Goal: Share content

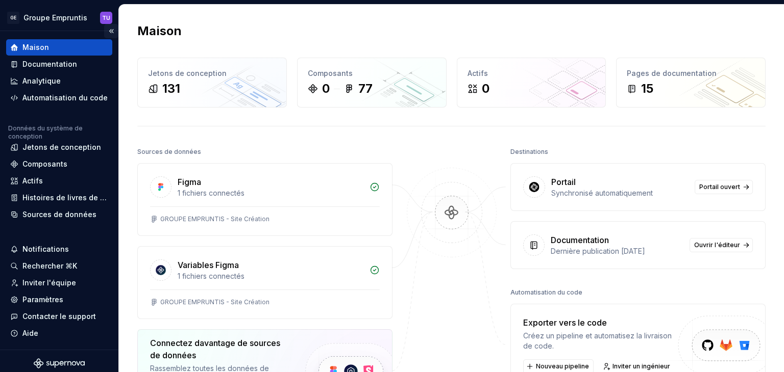
click at [106, 33] on button "Réduire la barre latérale" at bounding box center [111, 31] width 14 height 14
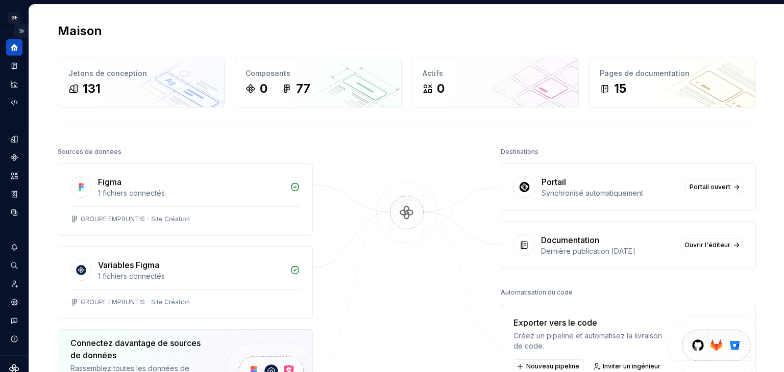
click at [15, 26] on button "Expand sidebar" at bounding box center [21, 31] width 14 height 14
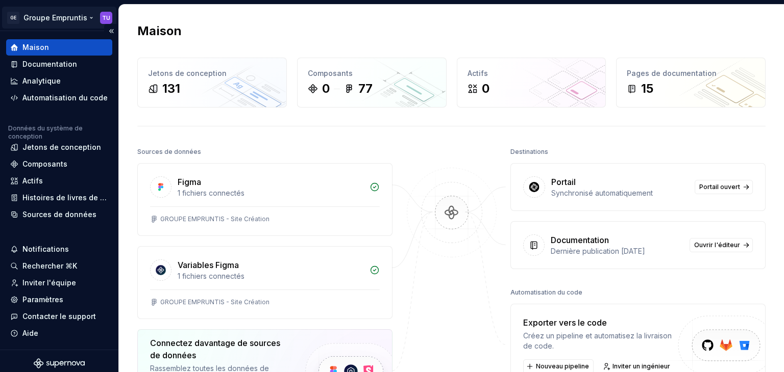
click at [76, 16] on html "Texte d'origine Évaluez cette traduction Votre avis nous aidera à améliorer Goo…" at bounding box center [392, 186] width 784 height 372
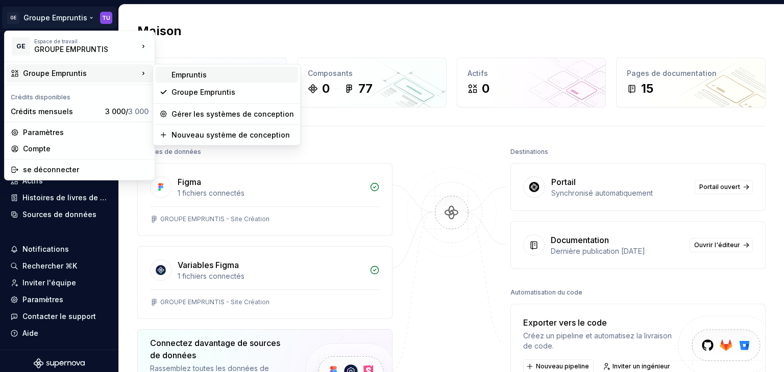
click at [172, 82] on div "Empruntis" at bounding box center [226, 75] width 143 height 16
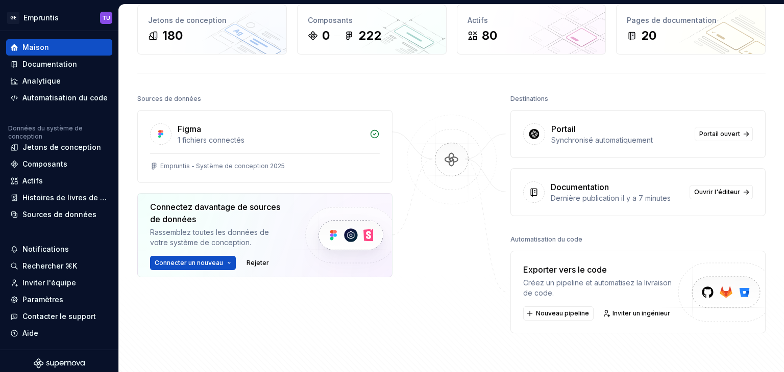
scroll to position [49, 0]
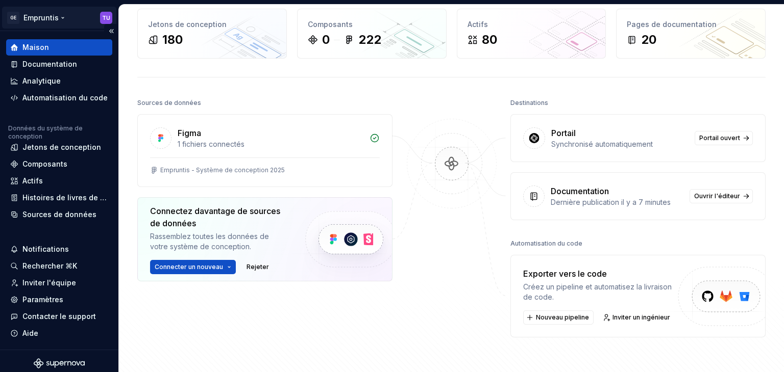
click at [41, 20] on html "Texte d'origine Évaluez cette traduction Votre avis nous aidera à améliorer Goo…" at bounding box center [392, 186] width 784 height 372
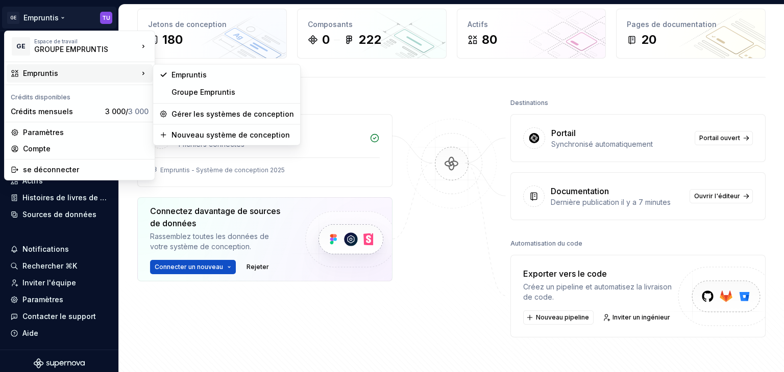
click at [304, 333] on html "Texte d'origine Évaluez cette traduction Votre avis nous aidera à améliorer Goo…" at bounding box center [392, 186] width 784 height 372
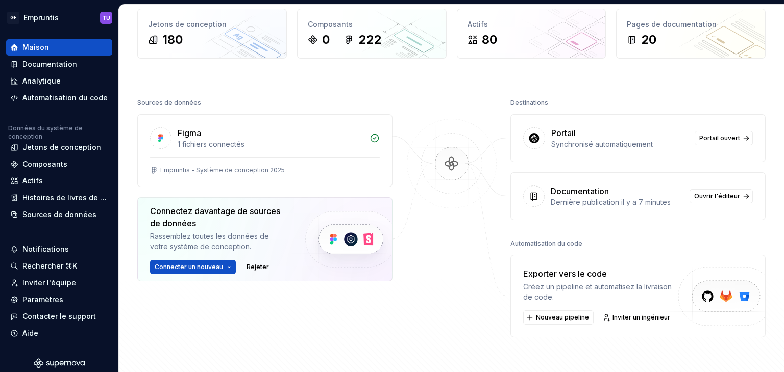
scroll to position [0, 0]
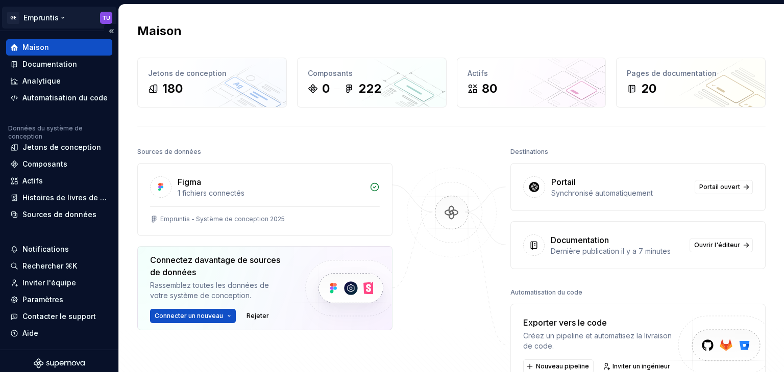
click at [43, 17] on html "Texte d'origine Évaluez cette traduction Votre avis nous aidera à améliorer Goo…" at bounding box center [392, 186] width 784 height 372
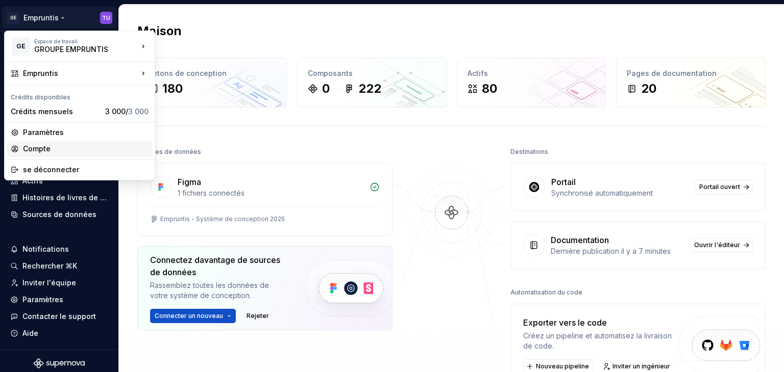
click at [38, 149] on font "Compte" at bounding box center [37, 148] width 28 height 9
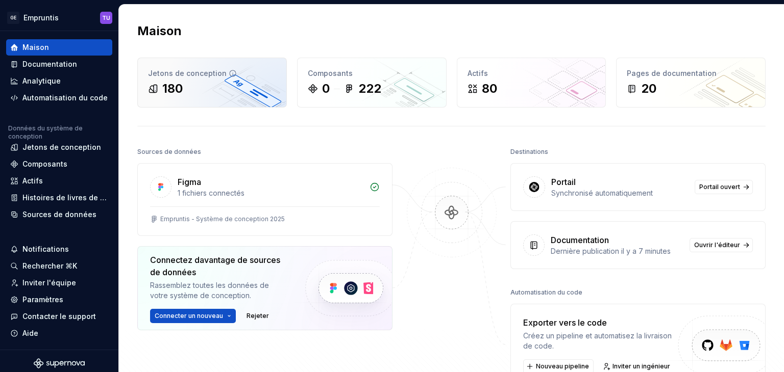
click at [232, 84] on div "180" at bounding box center [212, 89] width 128 height 16
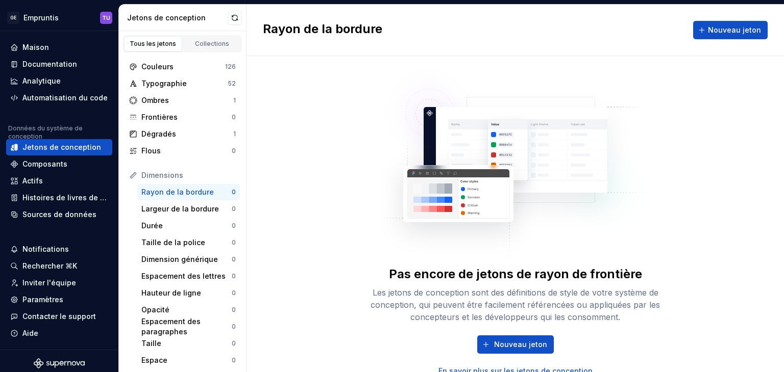
click at [157, 44] on font "Tous les jetons" at bounding box center [153, 44] width 46 height 8
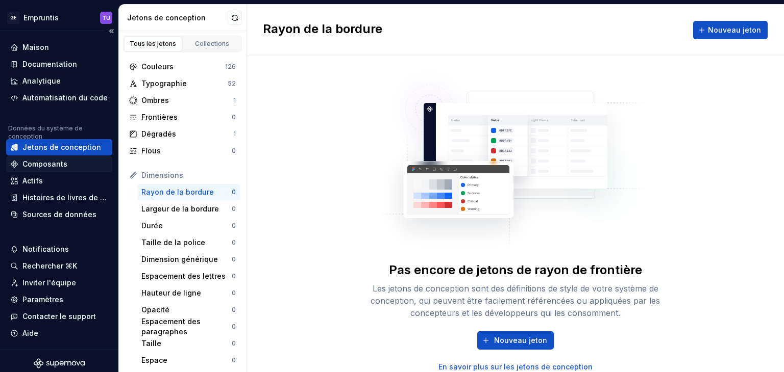
click at [49, 170] on div "Composants" at bounding box center [59, 164] width 106 height 16
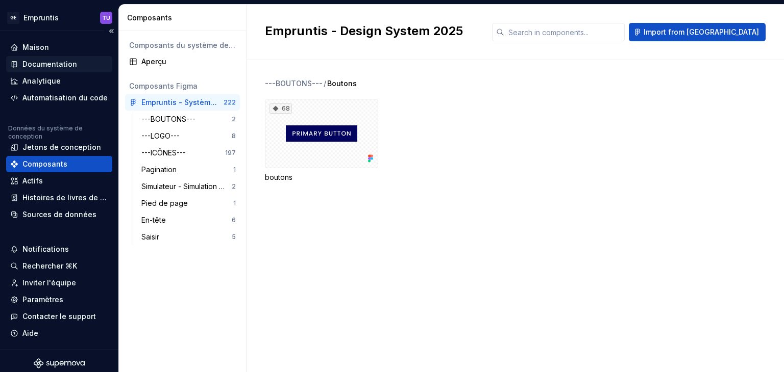
click at [52, 66] on font "Documentation" at bounding box center [49, 64] width 55 height 9
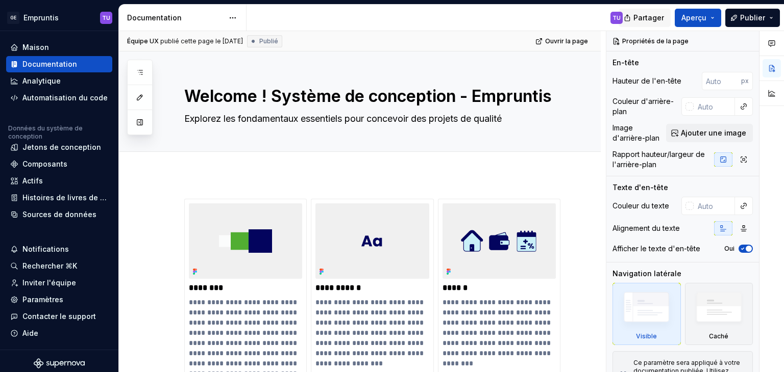
click at [650, 21] on font "Partager" at bounding box center [648, 17] width 31 height 9
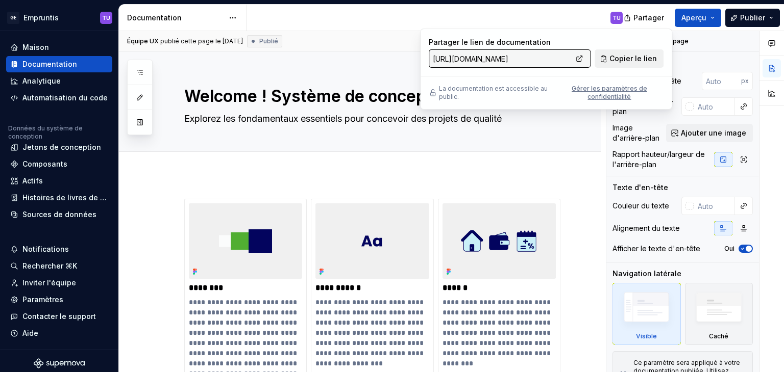
click at [627, 54] on span "Copier le lien" at bounding box center [632, 59] width 47 height 10
click at [162, 197] on button "button" at bounding box center [163, 204] width 14 height 14
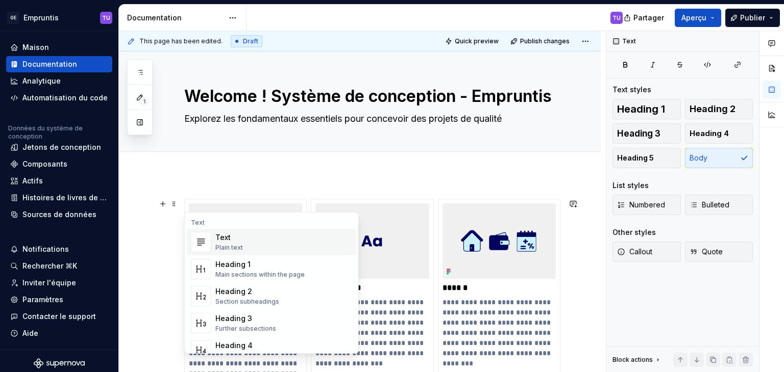
scroll to position [194, 0]
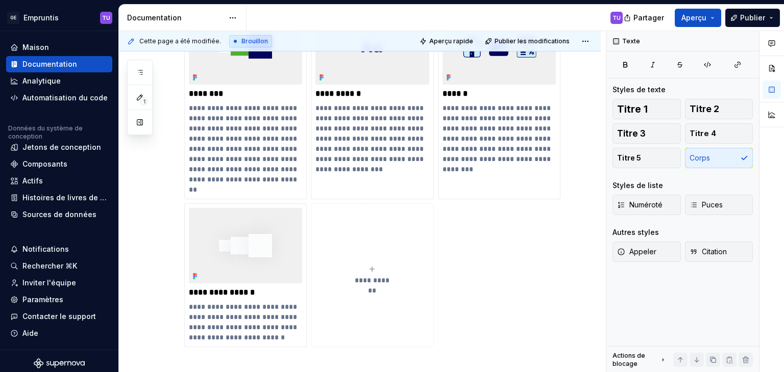
click at [135, 183] on div "**********" at bounding box center [360, 293] width 482 height 627
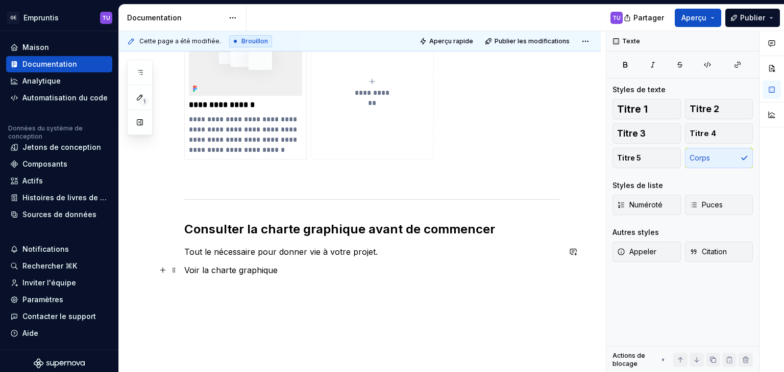
scroll to position [428, 0]
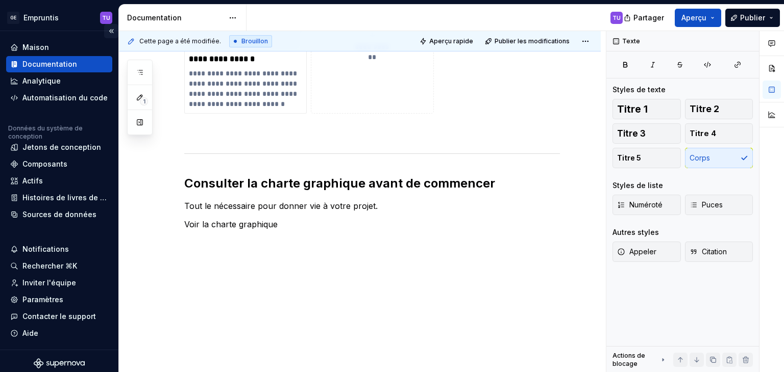
click at [105, 31] on button "Réduire la barre latérale" at bounding box center [111, 31] width 14 height 14
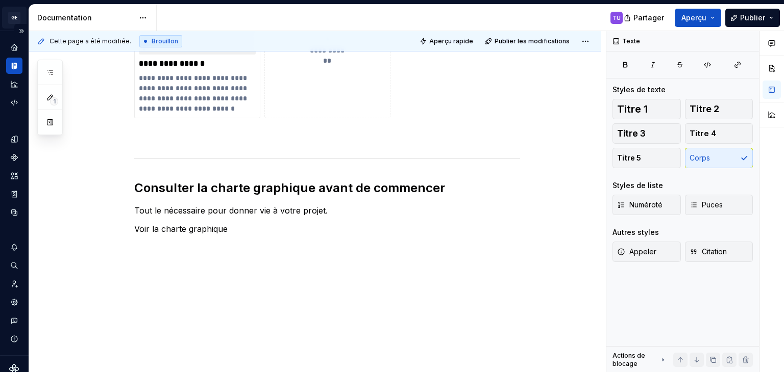
click at [18, 15] on html "Texte d'origine Évaluez cette traduction Votre avis nous aidera à améliorer Goo…" at bounding box center [392, 186] width 784 height 372
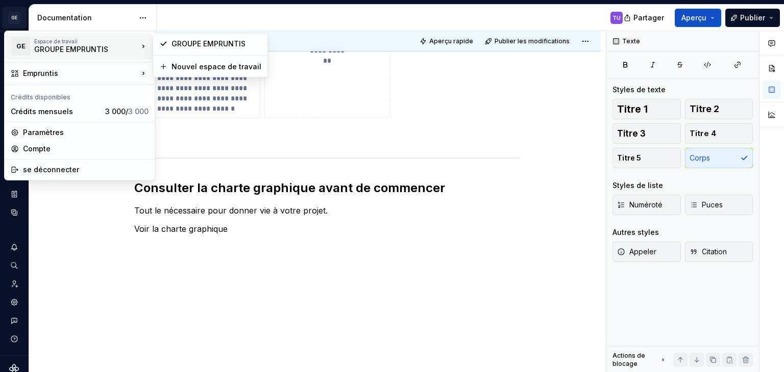
click at [12, 36] on div "GE Espace de travail GROUPE EMPRUNTIS" at bounding box center [75, 46] width 128 height 27
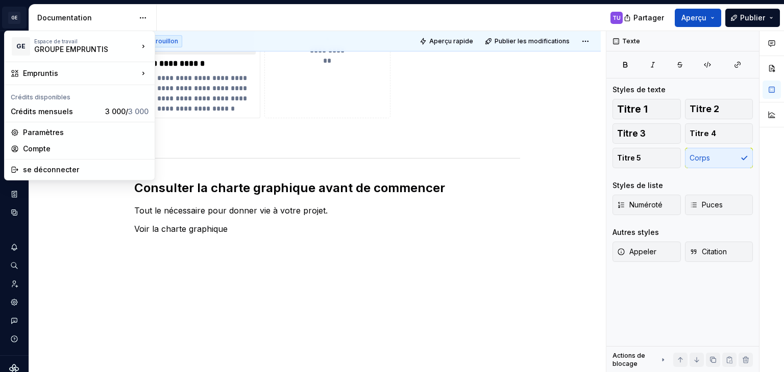
click at [90, 284] on html "Texte d'origine Évaluez cette traduction Votre avis nous aidera à améliorer Goo…" at bounding box center [392, 186] width 784 height 372
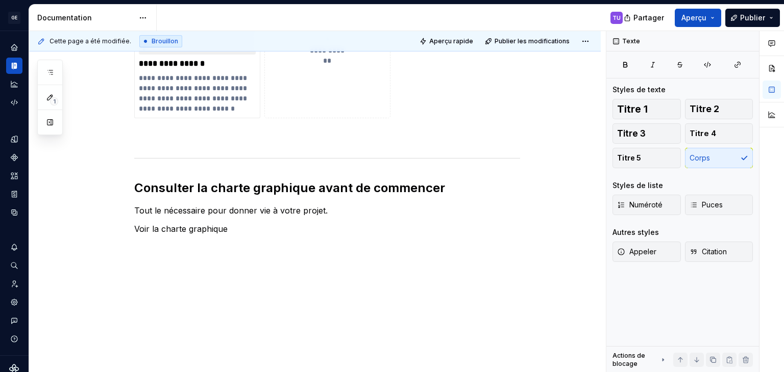
type textarea "*"
